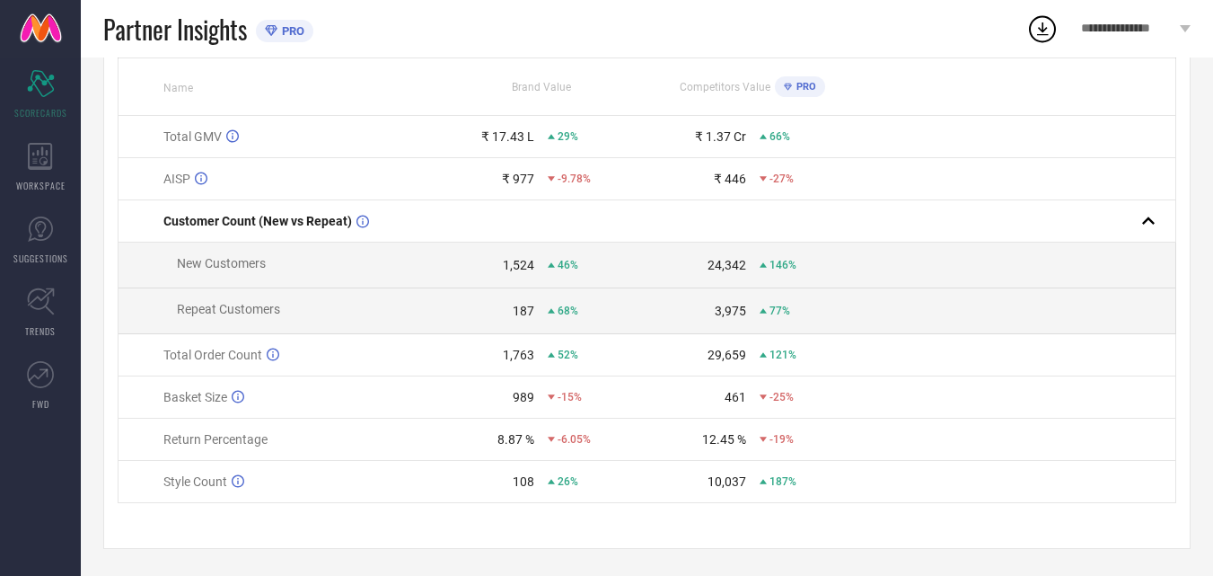
scroll to position [181, 0]
drag, startPoint x: 428, startPoint y: 426, endPoint x: 604, endPoint y: 443, distance: 176.9
click at [604, 443] on tr "Return Percentage 8.87 % -6.05% 12.45 % -19%" at bounding box center [648, 440] width 1058 height 42
drag, startPoint x: 145, startPoint y: 442, endPoint x: 843, endPoint y: 444, distance: 697.8
click at [843, 444] on tr "Return Percentage 8.87 % -6.05% 12.45 % -19%" at bounding box center [648, 440] width 1058 height 42
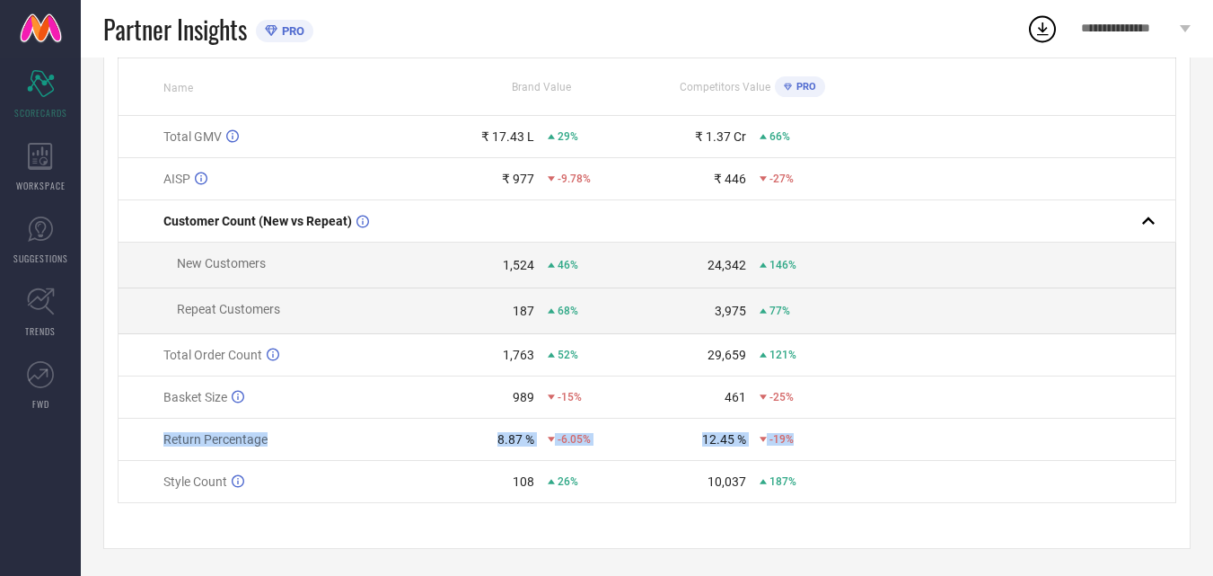
click at [332, 429] on td "Return Percentage" at bounding box center [277, 440] width 317 height 42
drag, startPoint x: 460, startPoint y: 445, endPoint x: 665, endPoint y: 437, distance: 204.9
click at [665, 437] on tr "Return Percentage 8.87 % -6.05% 12.45 % -19%" at bounding box center [648, 440] width 1058 height 42
click at [449, 439] on div "8.87 %" at bounding box center [485, 439] width 98 height 14
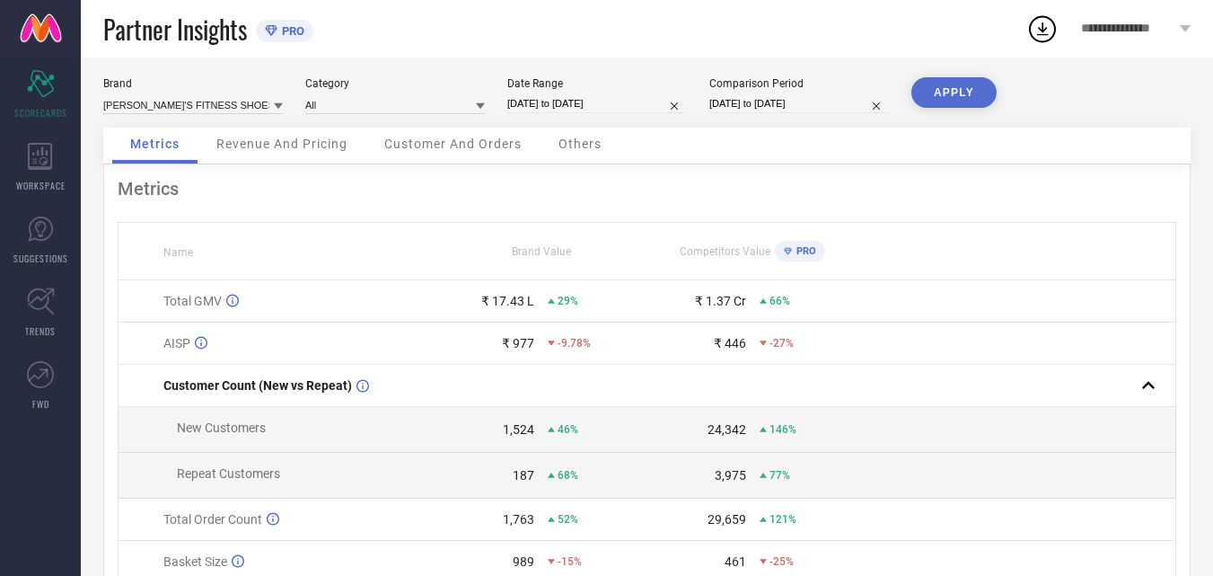
scroll to position [0, 0]
